Goal: Transaction & Acquisition: Download file/media

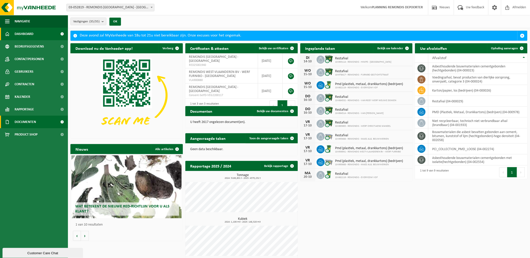
click at [23, 120] on span "Documenten" at bounding box center [25, 122] width 21 height 13
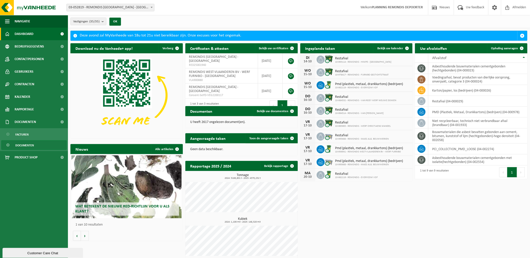
click at [21, 144] on span "Documenten" at bounding box center [24, 146] width 19 height 10
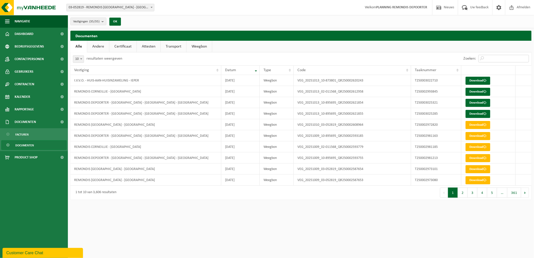
click at [490, 58] on input "Zoeken:" at bounding box center [503, 59] width 51 height 8
paste input "T250003022710"
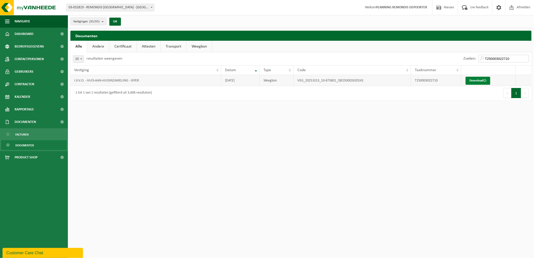
type input "T250003022710"
click at [477, 80] on link "Download" at bounding box center [478, 81] width 25 height 8
